Goal: Find contact information: Find contact information

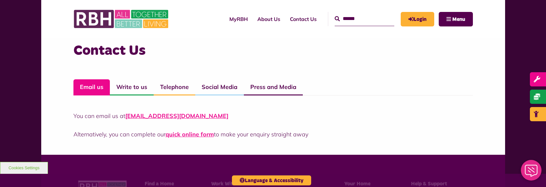
scroll to position [451, 0]
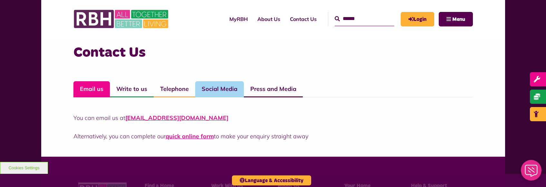
click at [200, 87] on link "Social Media" at bounding box center [219, 89] width 49 height 16
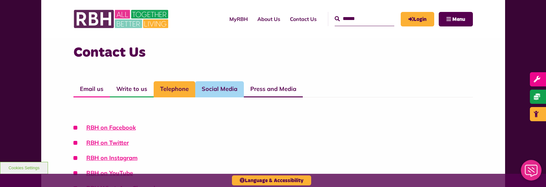
click at [183, 86] on link "Telephone" at bounding box center [175, 89] width 42 height 16
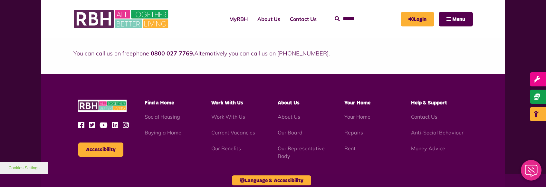
scroll to position [483, 0]
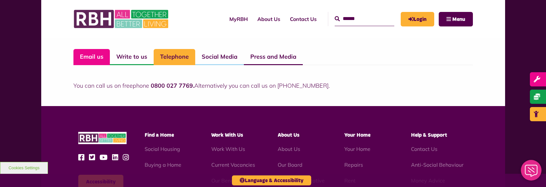
click at [102, 62] on link "Email us" at bounding box center [91, 57] width 36 height 16
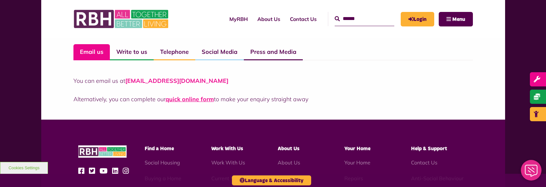
scroll to position [418, 0]
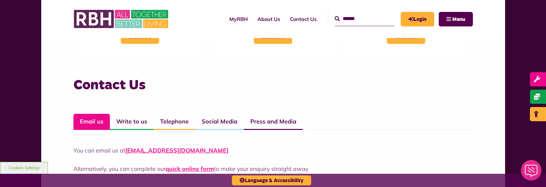
drag, startPoint x: 58, startPoint y: 19, endPoint x: 58, endPoint y: 46, distance: 27.4
